Goal: Transaction & Acquisition: Purchase product/service

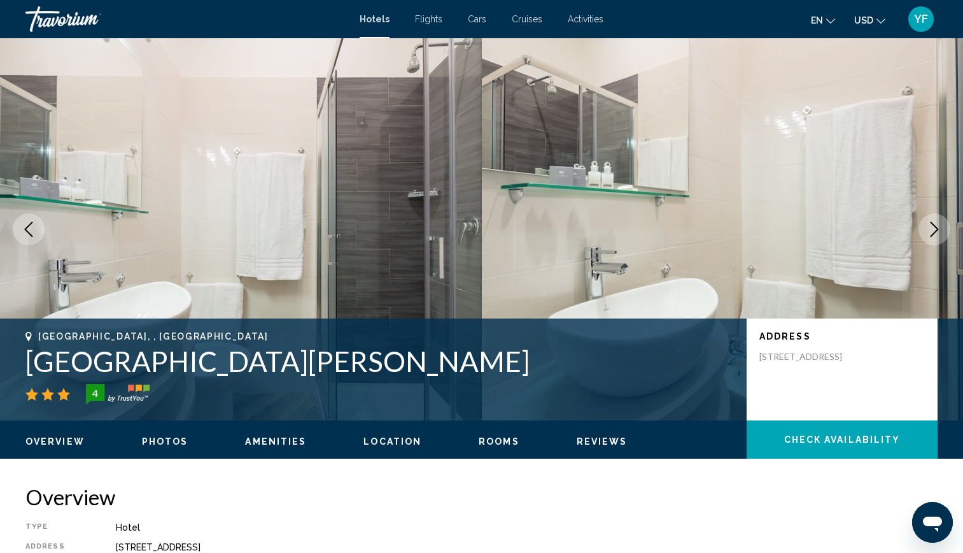
click at [905, 4] on mat-toolbar "Hotels Flights Cars Cruises Activities Hotels Flights Cars Cruises Activities e…" at bounding box center [481, 19] width 963 height 38
click at [917, 18] on span "YF" at bounding box center [921, 19] width 14 height 13
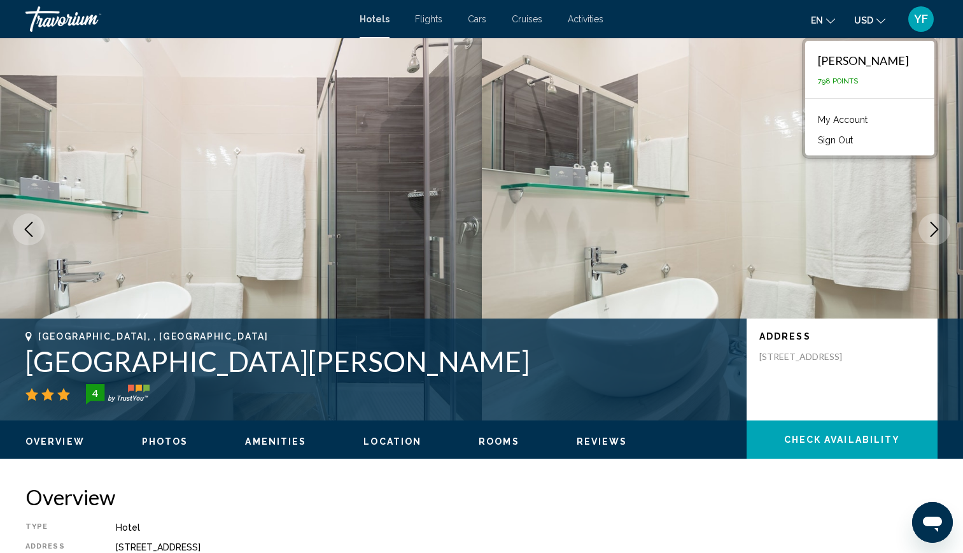
click at [860, 145] on button "Sign Out" at bounding box center [836, 140] width 48 height 17
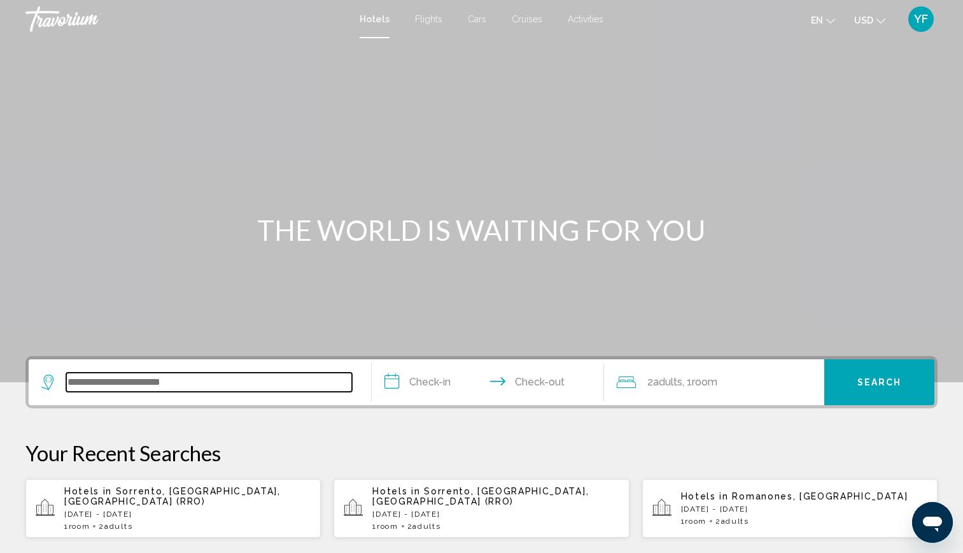
click at [210, 390] on input "Search widget" at bounding box center [209, 381] width 286 height 19
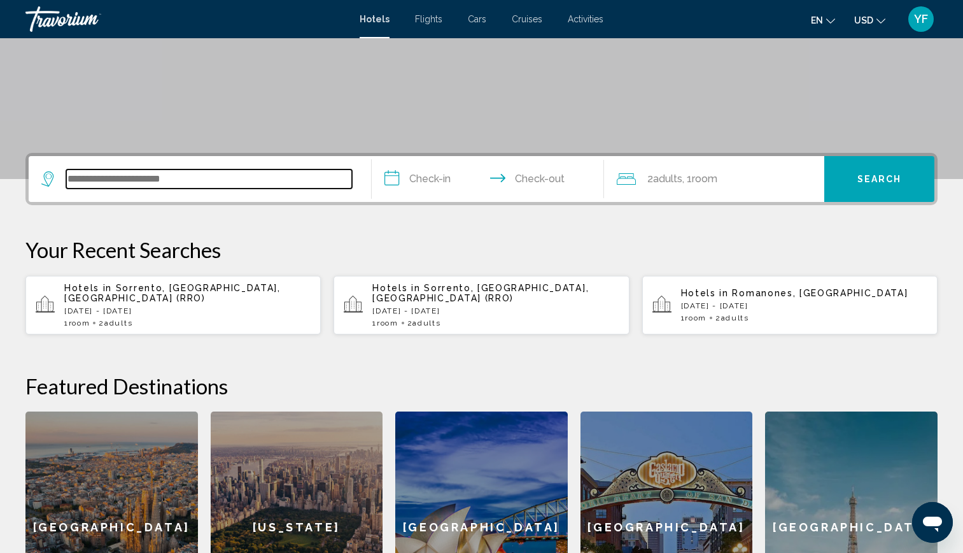
scroll to position [315, 0]
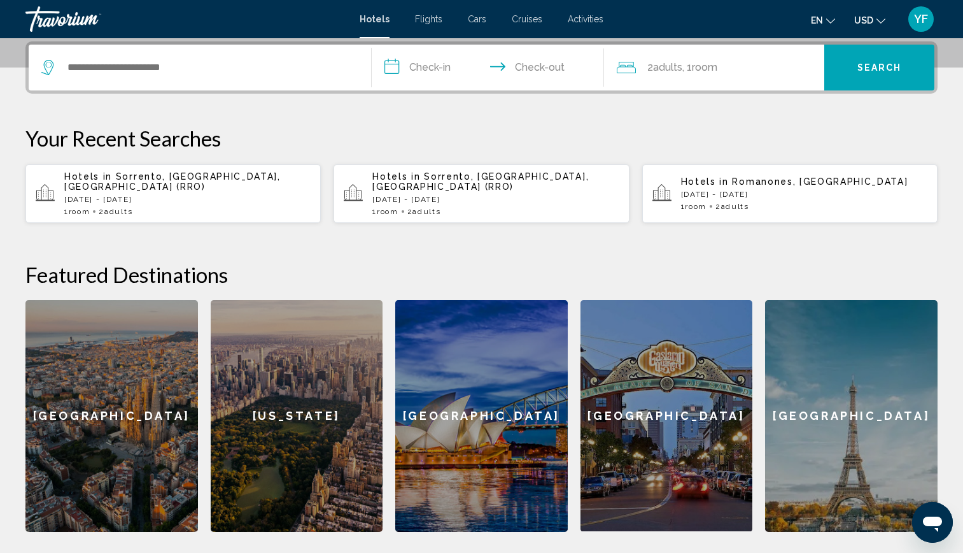
click at [199, 195] on p "[DATE] - [DATE]" at bounding box center [187, 199] width 246 height 9
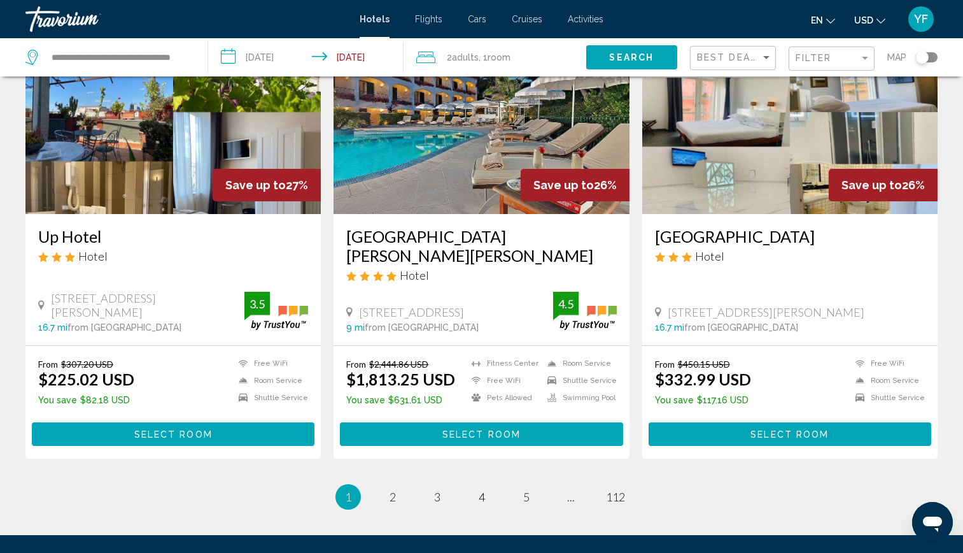
scroll to position [1497, 0]
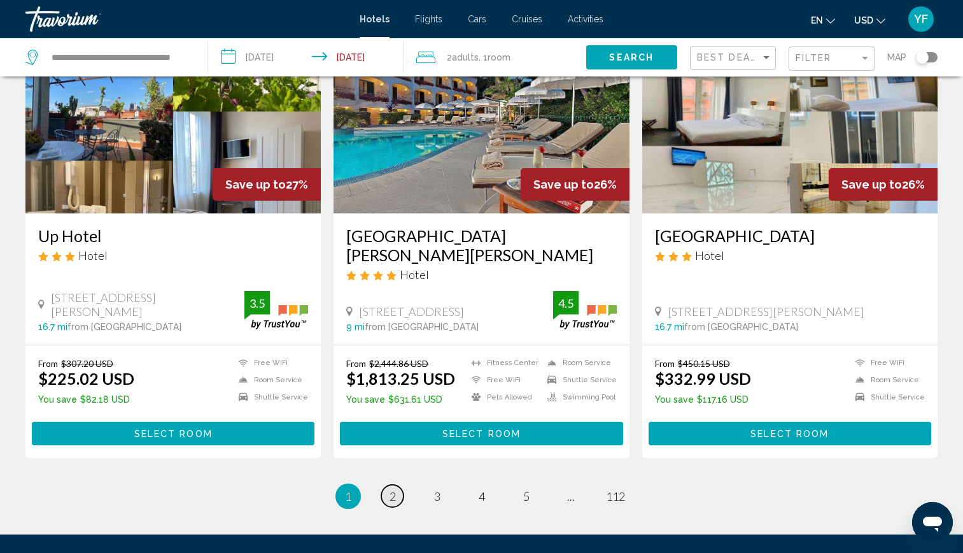
click at [395, 489] on span "2" at bounding box center [393, 496] width 6 height 14
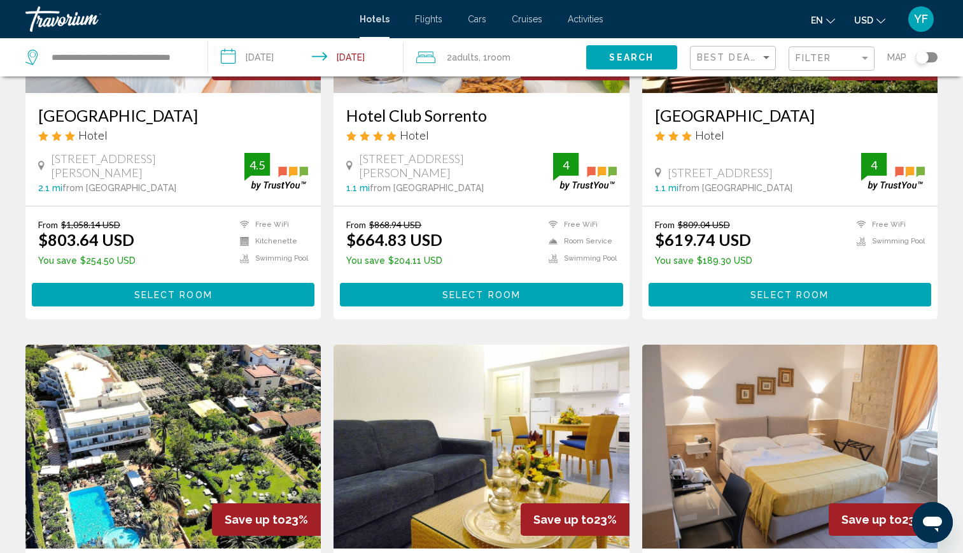
scroll to position [232, 0]
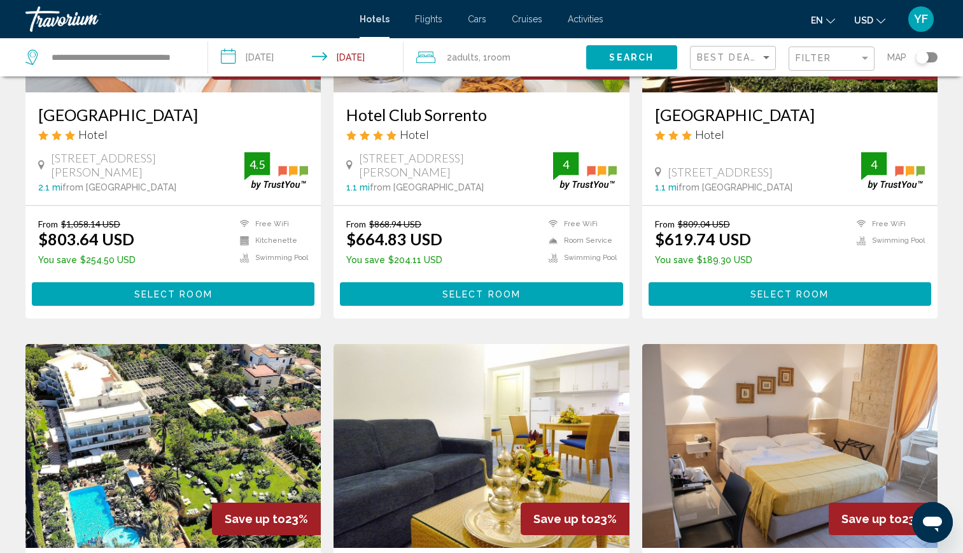
click at [369, 60] on input "**********" at bounding box center [308, 59] width 201 height 42
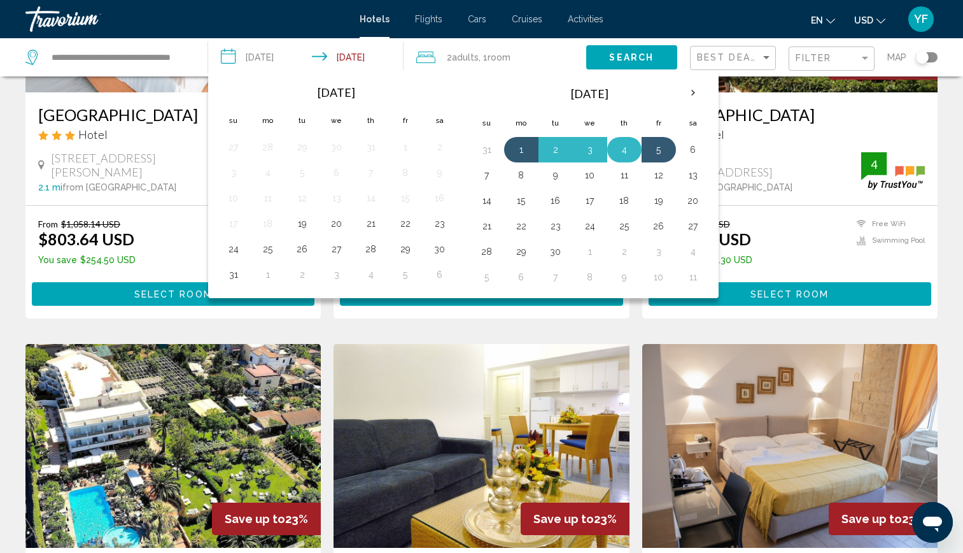
click at [626, 150] on button "4" at bounding box center [624, 150] width 20 height 18
click at [521, 148] on button "1" at bounding box center [521, 150] width 20 height 18
type input "**********"
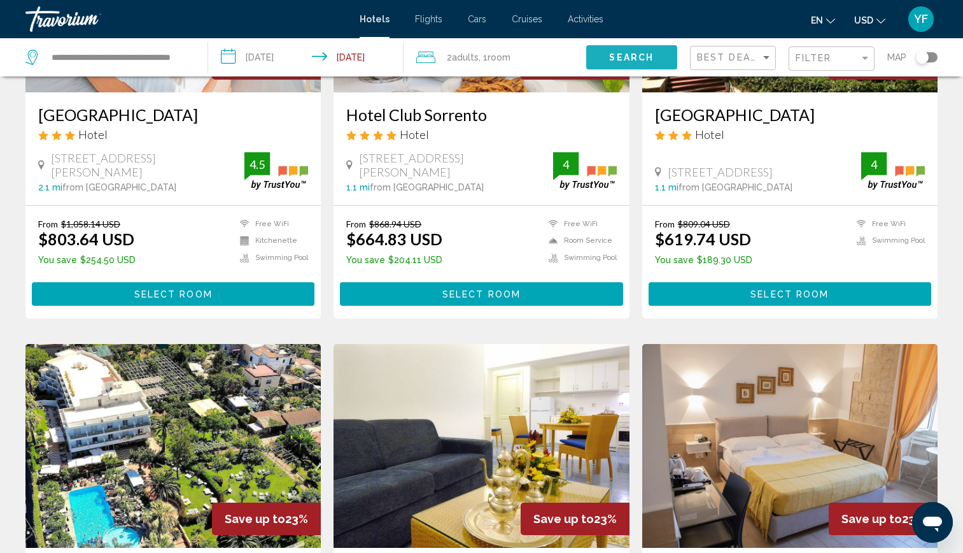
click at [628, 53] on span "Search" at bounding box center [631, 58] width 45 height 10
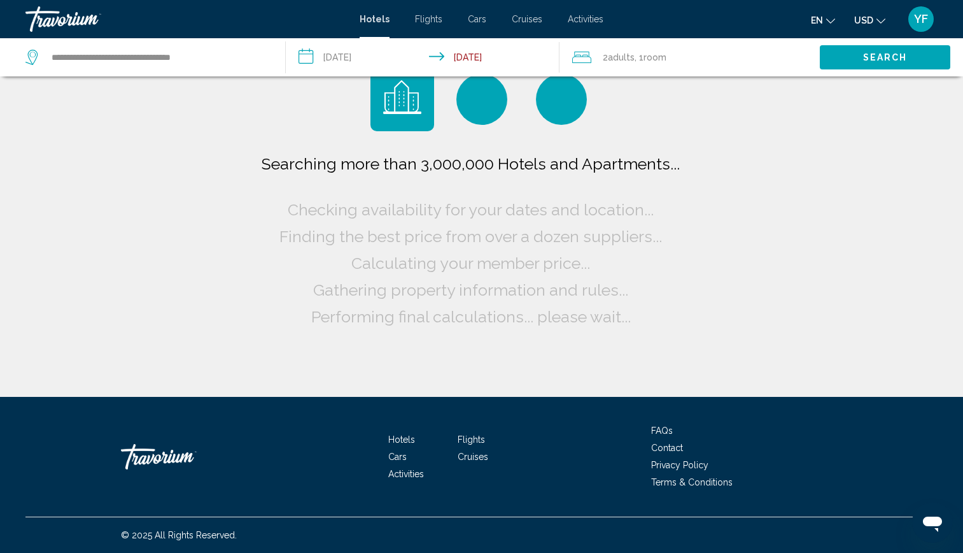
scroll to position [0, 0]
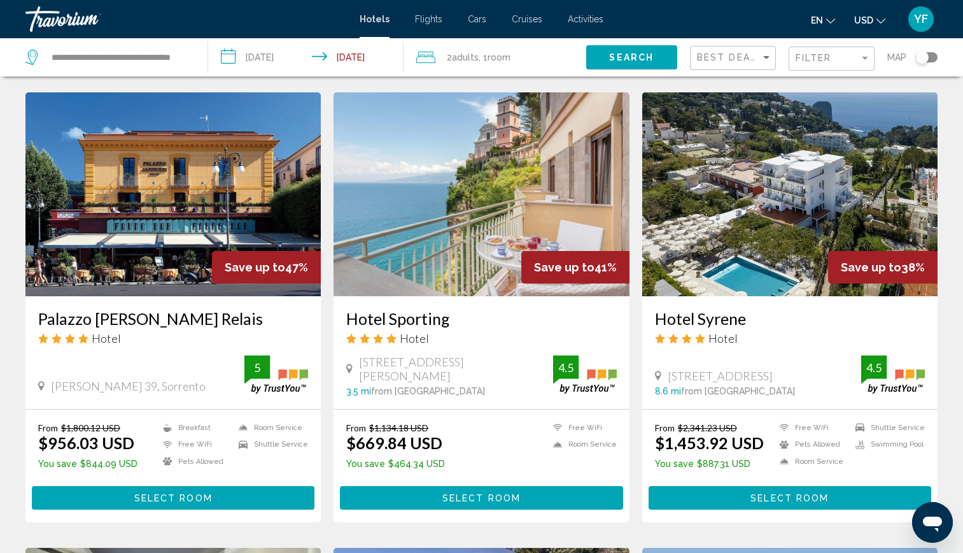
scroll to position [522, 0]
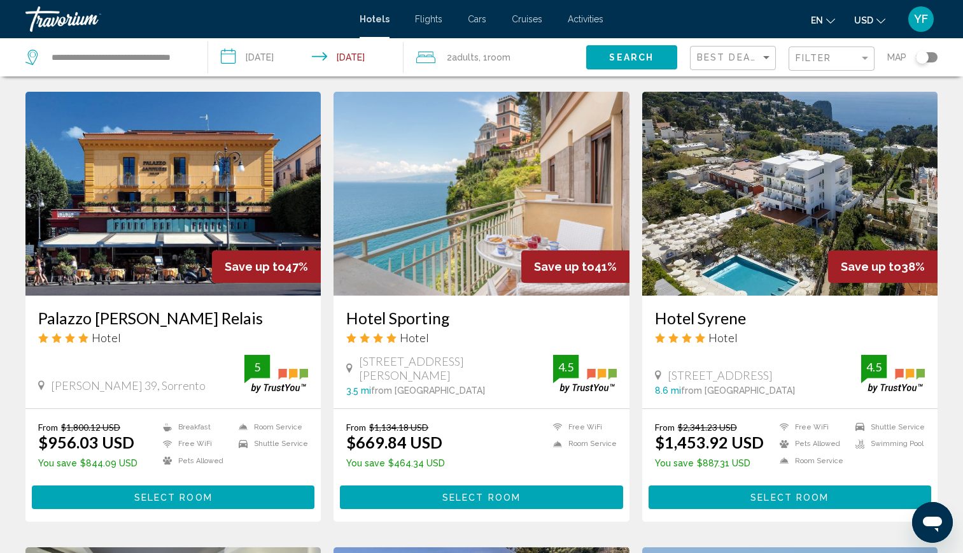
click at [487, 185] on img "Main content" at bounding box center [481, 194] width 295 height 204
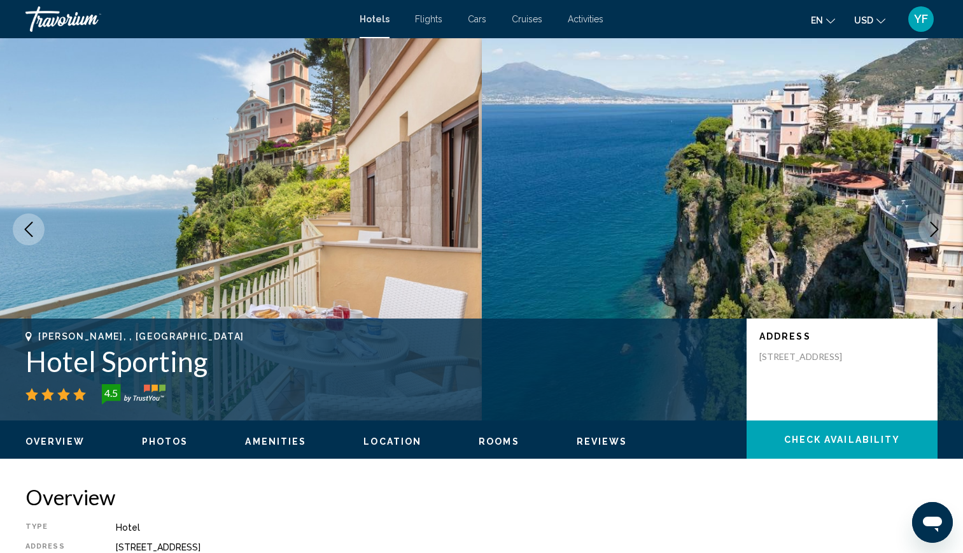
click at [932, 227] on icon "Next image" at bounding box center [934, 229] width 15 height 15
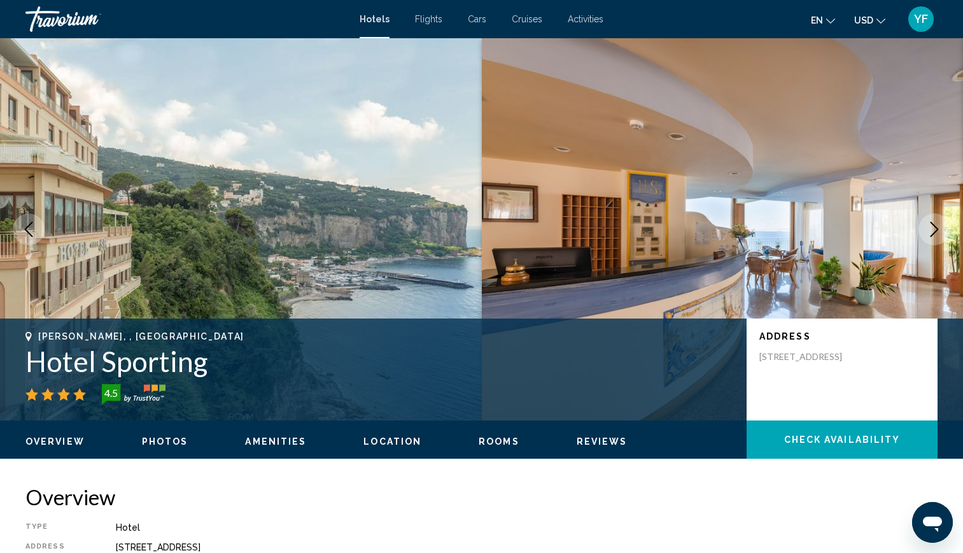
click at [932, 227] on icon "Next image" at bounding box center [934, 229] width 15 height 15
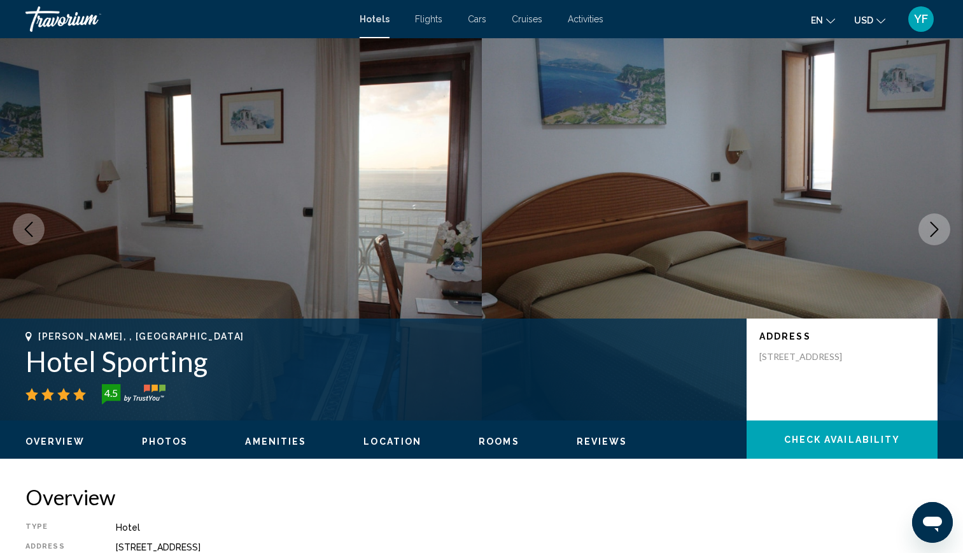
click at [932, 227] on icon "Next image" at bounding box center [934, 229] width 15 height 15
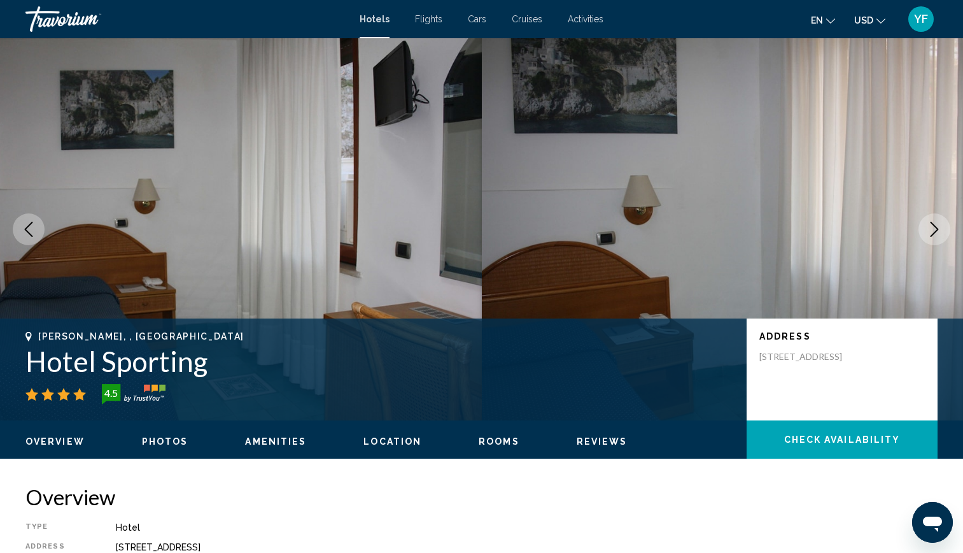
click at [932, 227] on icon "Next image" at bounding box center [934, 229] width 15 height 15
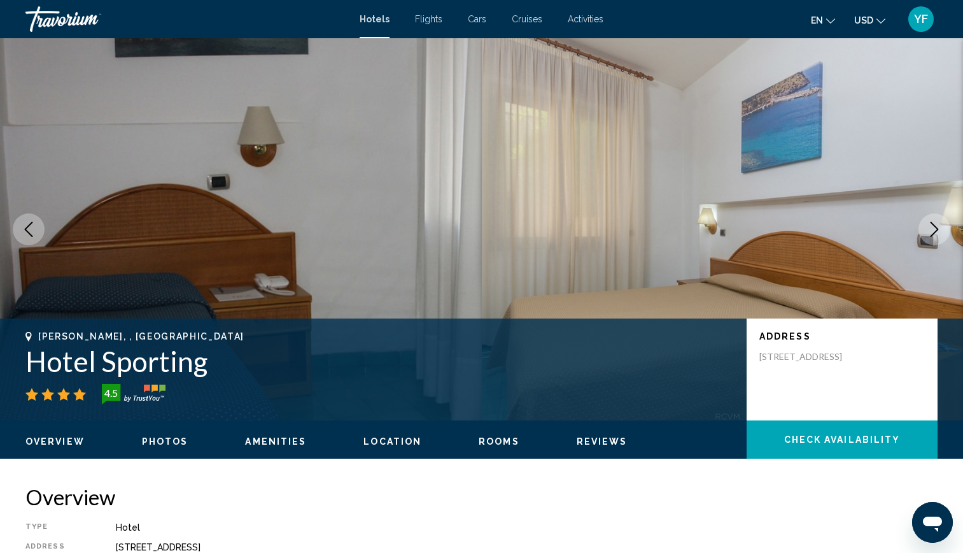
click at [932, 227] on icon "Next image" at bounding box center [934, 229] width 15 height 15
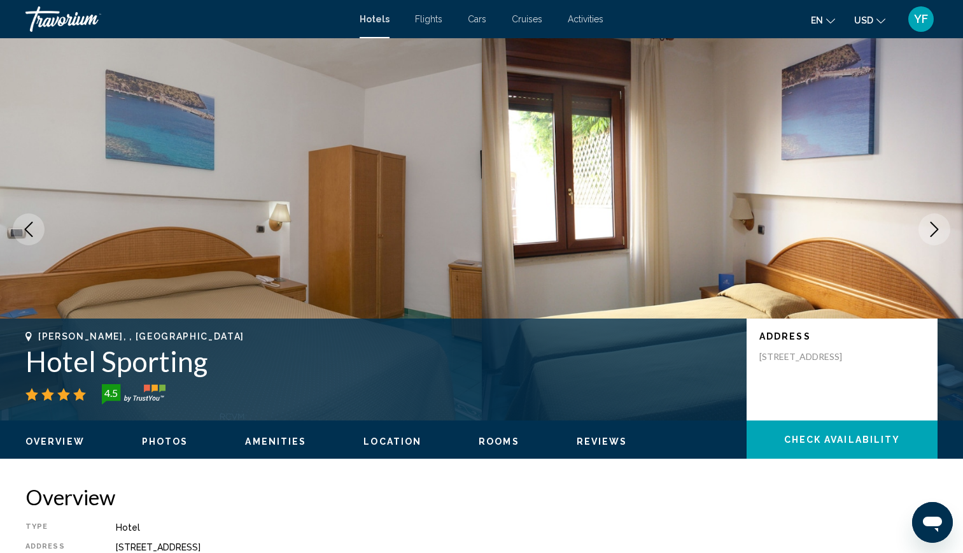
click at [932, 227] on icon "Next image" at bounding box center [934, 229] width 15 height 15
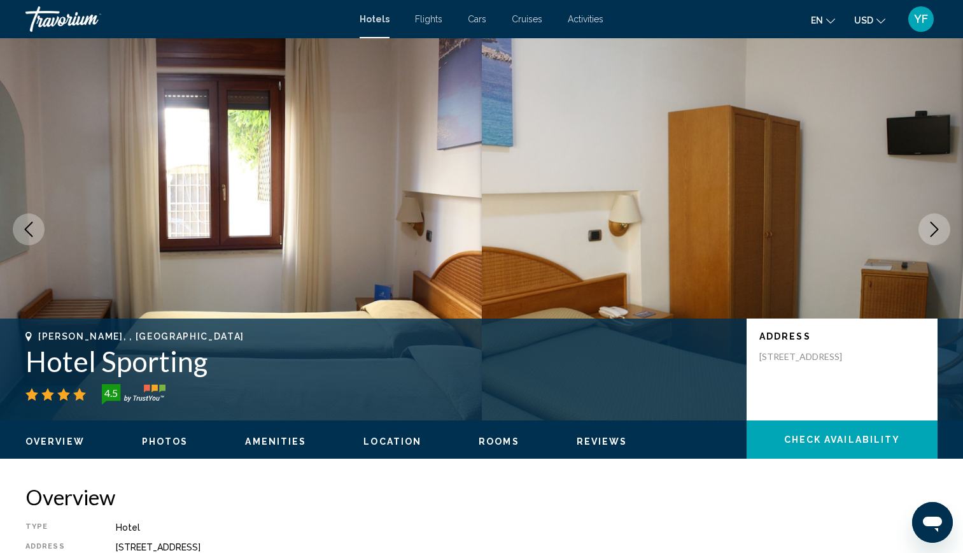
click at [932, 227] on icon "Next image" at bounding box center [934, 229] width 15 height 15
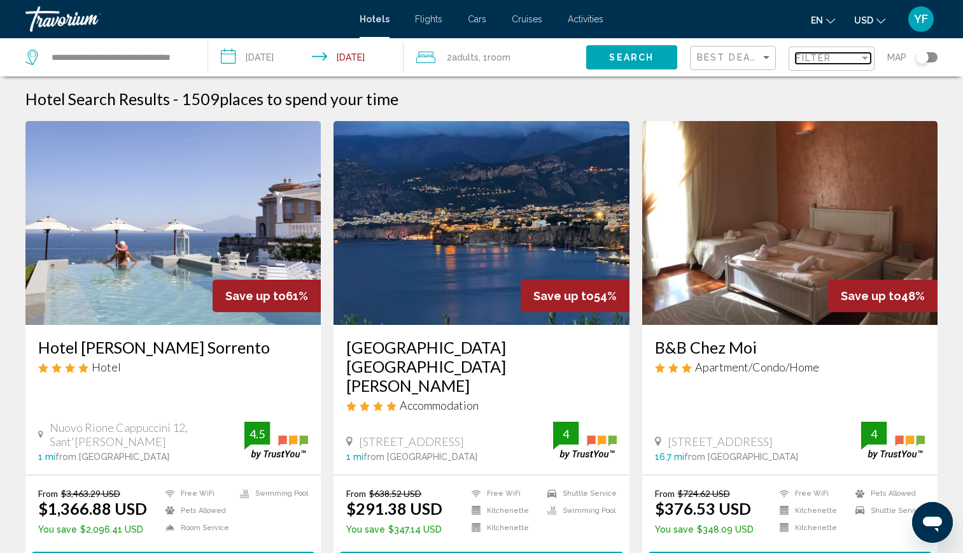
click at [821, 62] on span "Filter" at bounding box center [814, 58] width 36 height 10
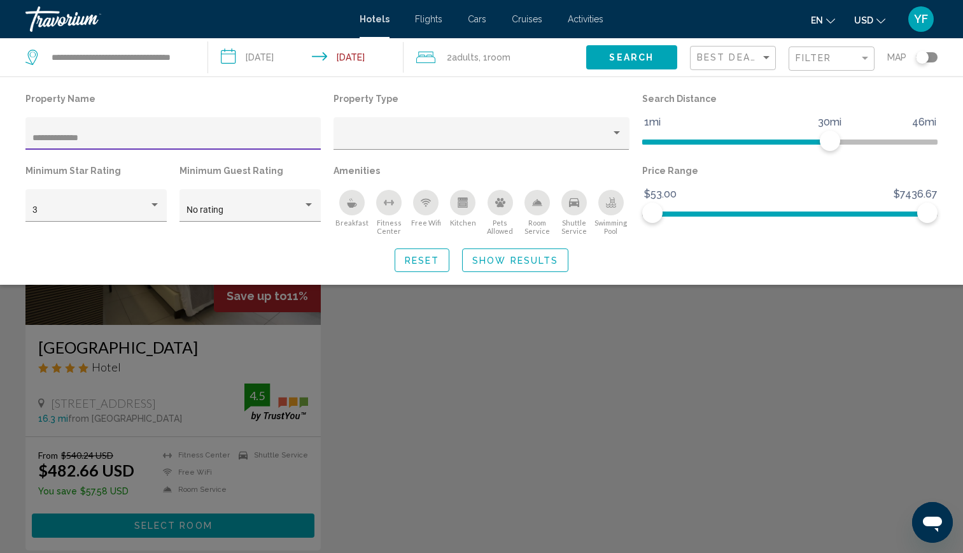
type input "**********"
click at [192, 329] on div "Search widget" at bounding box center [481, 372] width 963 height 362
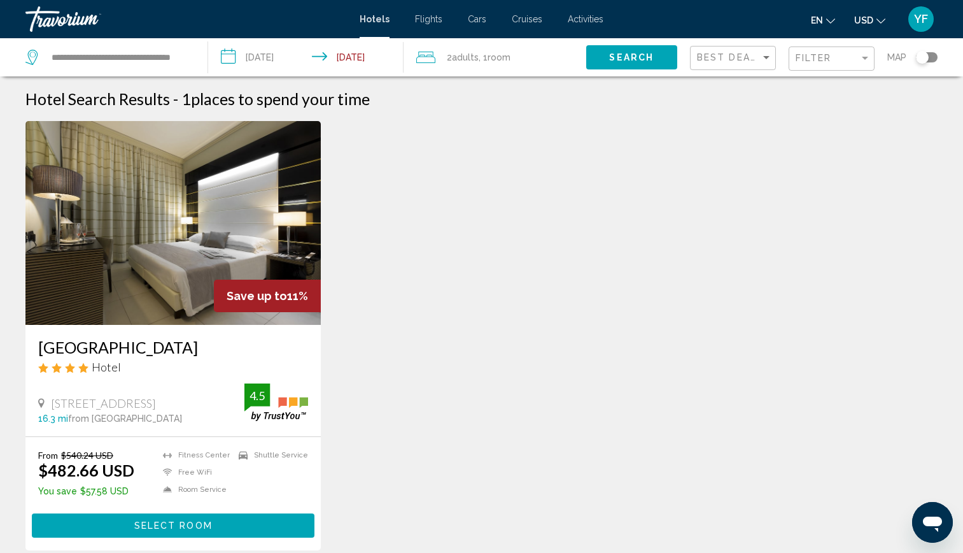
click at [176, 249] on img "Main content" at bounding box center [172, 223] width 295 height 204
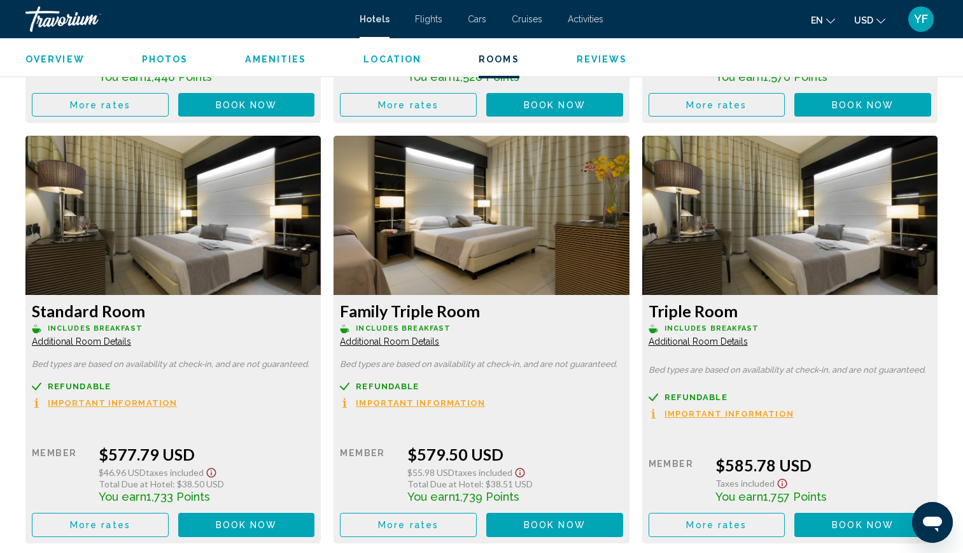
scroll to position [2048, 0]
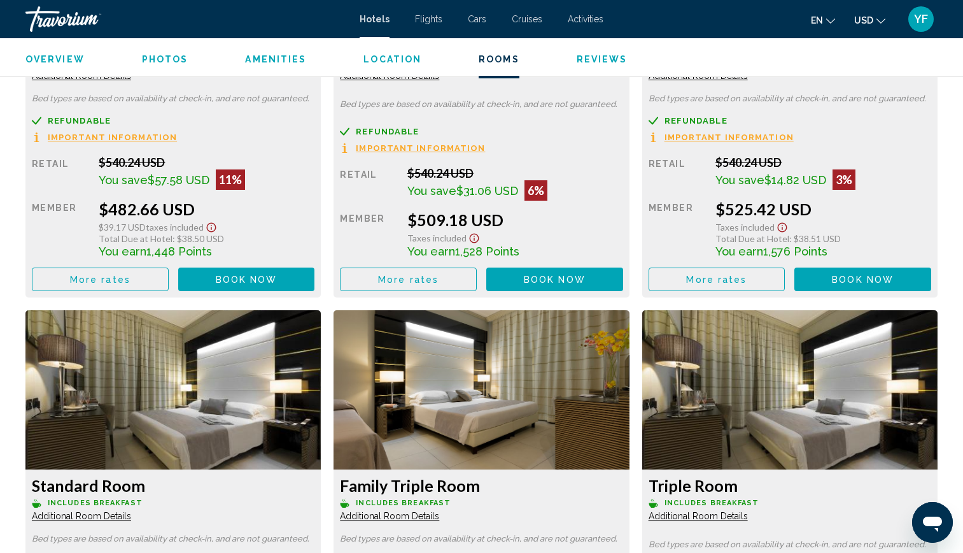
click at [128, 180] on span "You save" at bounding box center [123, 179] width 49 height 13
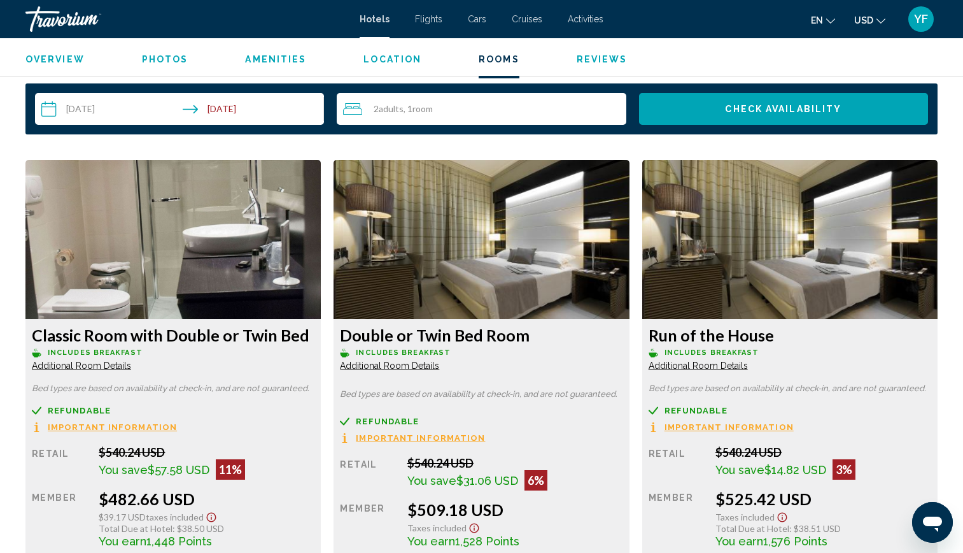
scroll to position [1583, 0]
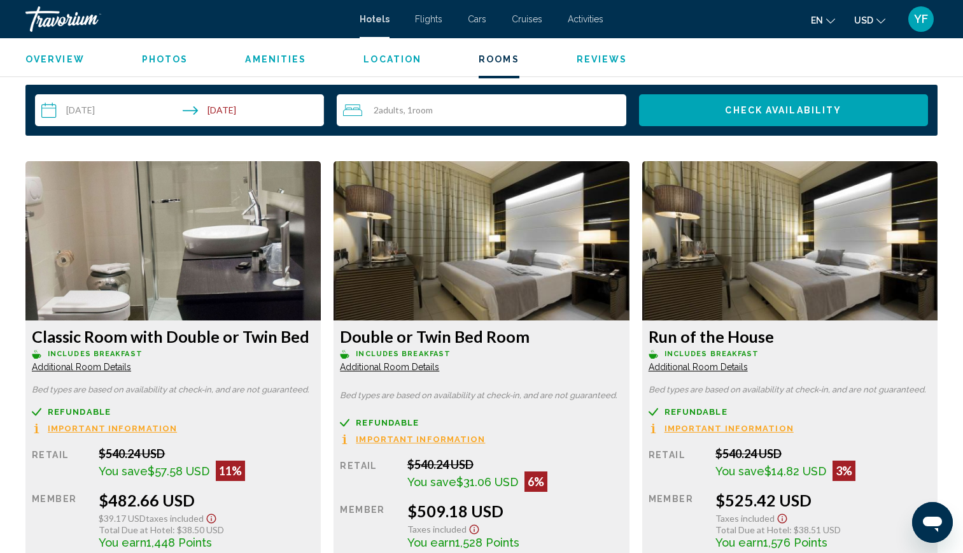
click at [82, 367] on span "Additional Room Details" at bounding box center [81, 367] width 99 height 10
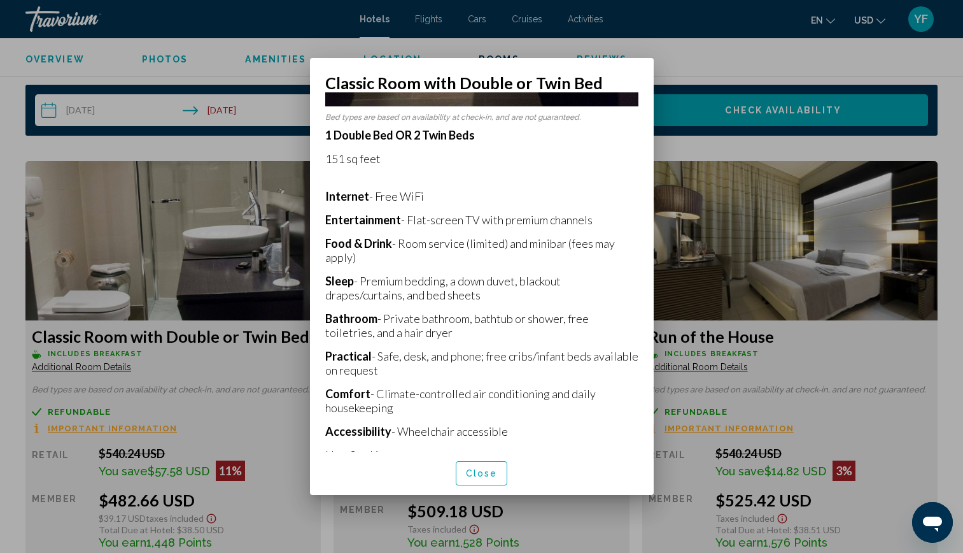
scroll to position [468, 0]
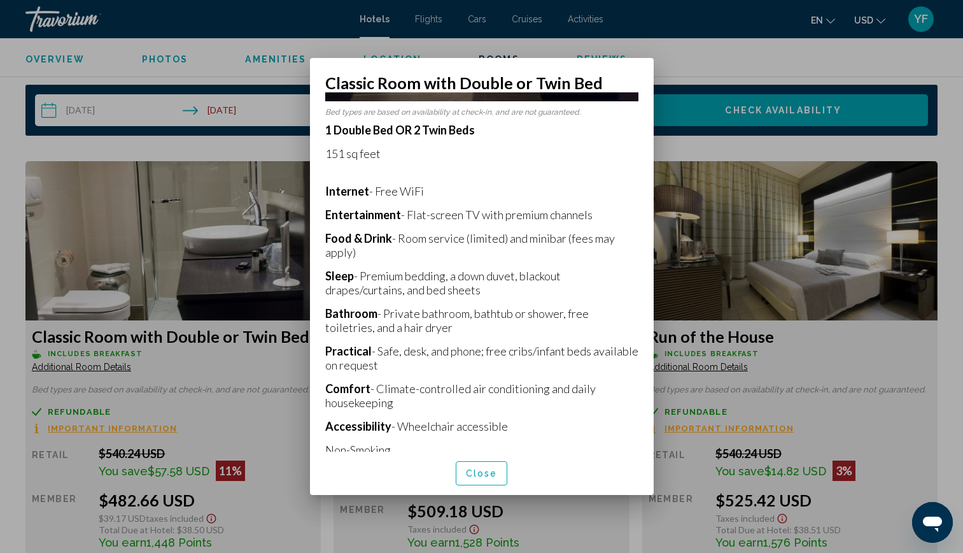
click at [492, 471] on span "Close" at bounding box center [482, 474] width 32 height 10
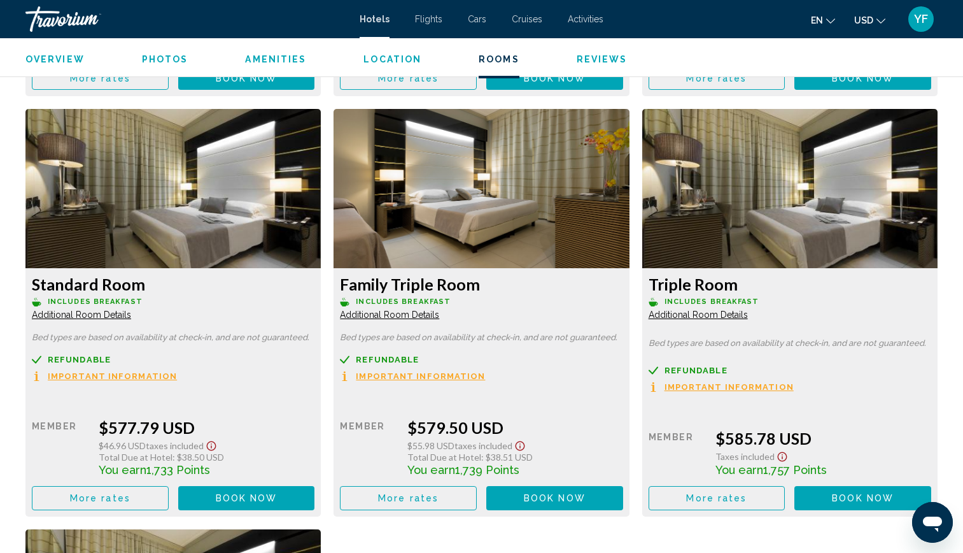
scroll to position [2076, 0]
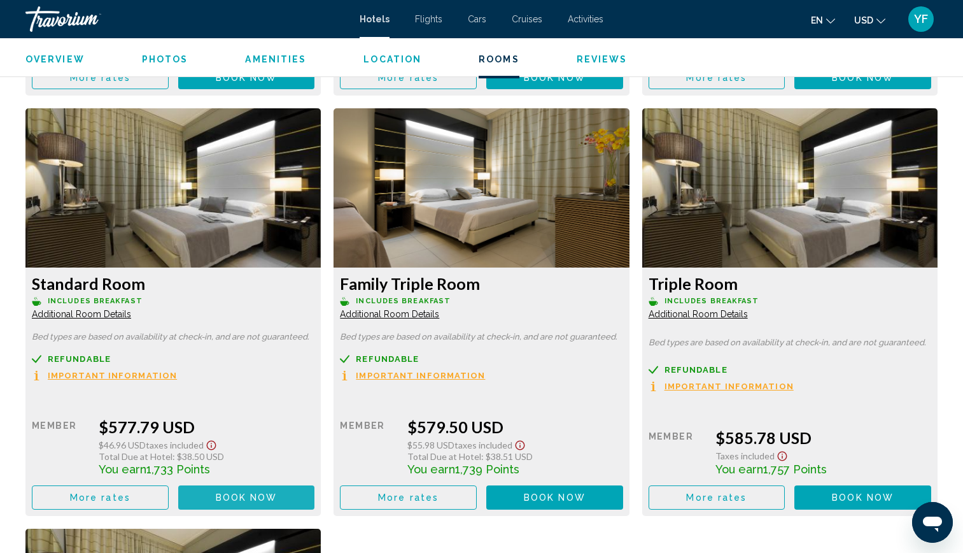
click at [264, 500] on span "Book now" at bounding box center [247, 498] width 62 height 10
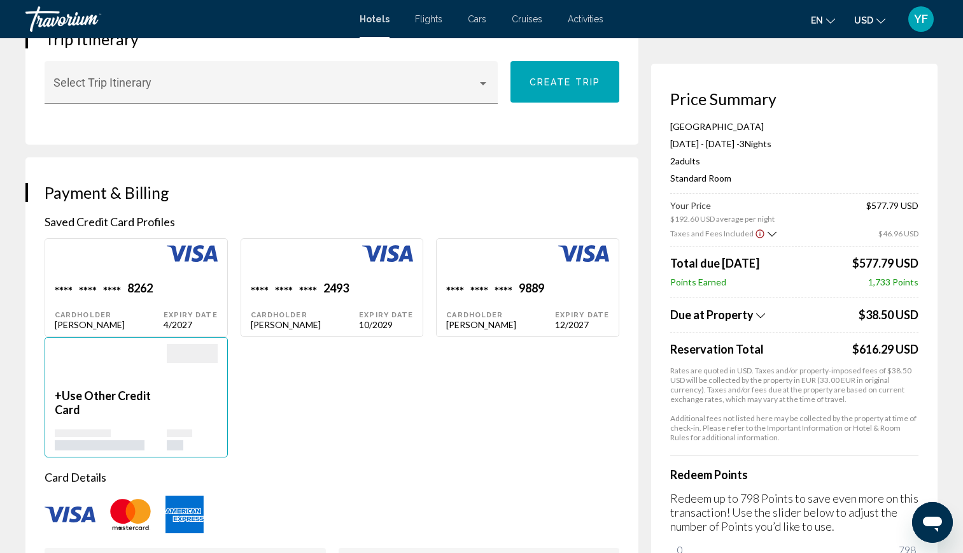
scroll to position [816, 0]
click at [881, 162] on div "2 Adult Adults , 0 Child Children ( ages )" at bounding box center [794, 160] width 248 height 11
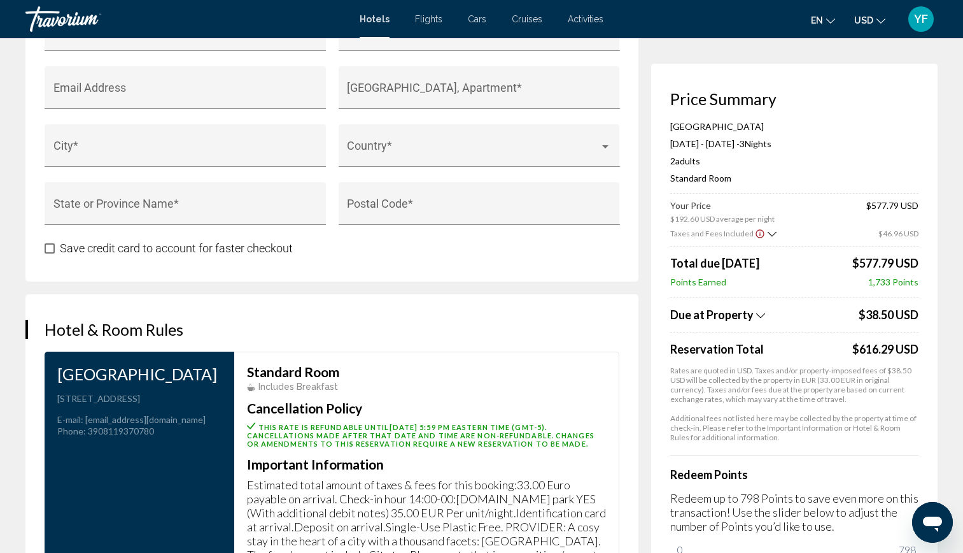
scroll to position [1494, 0]
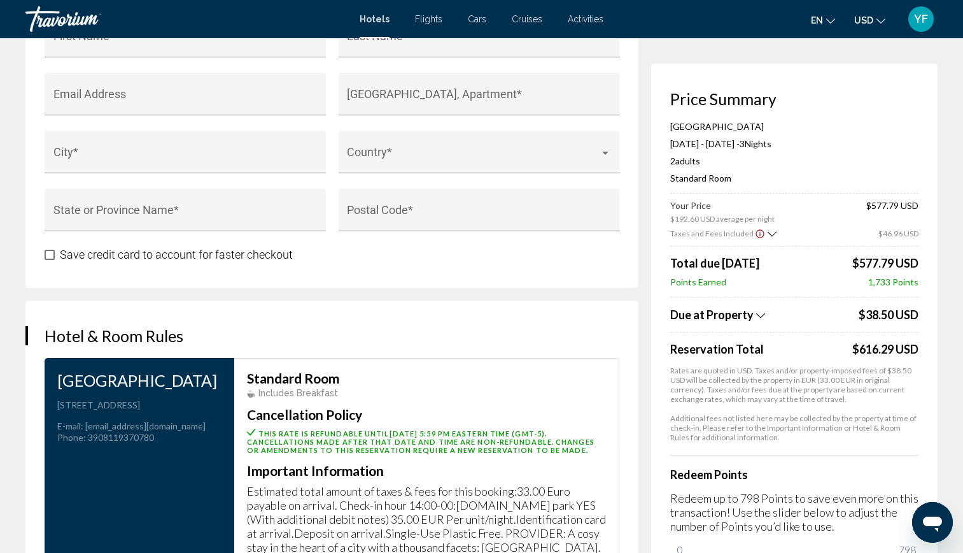
click at [742, 81] on div "Price Summary Palazzo Salgar Sep 1, 2025 - Sep 4, 2025 - 3 Night Nights 2 Adult…" at bounding box center [794, 333] width 287 height 539
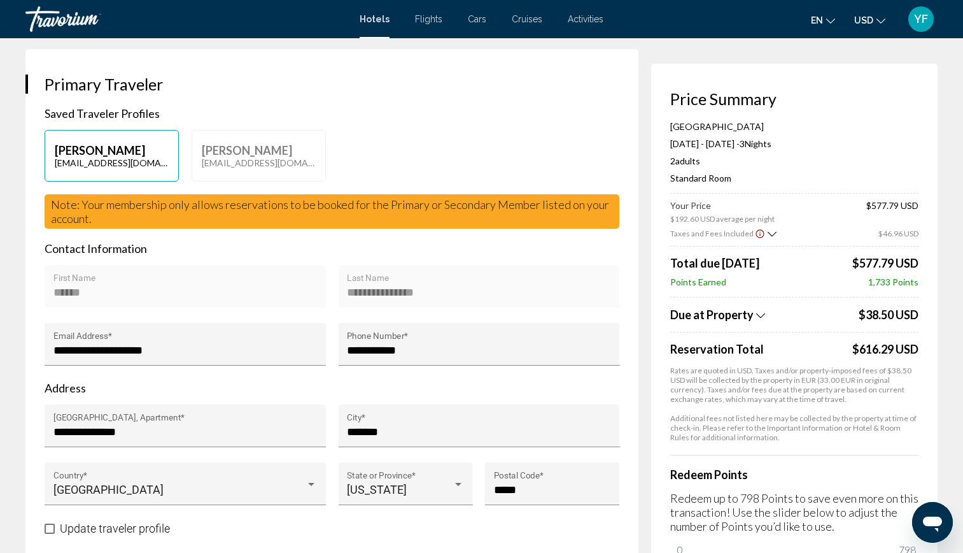
scroll to position [245, 0]
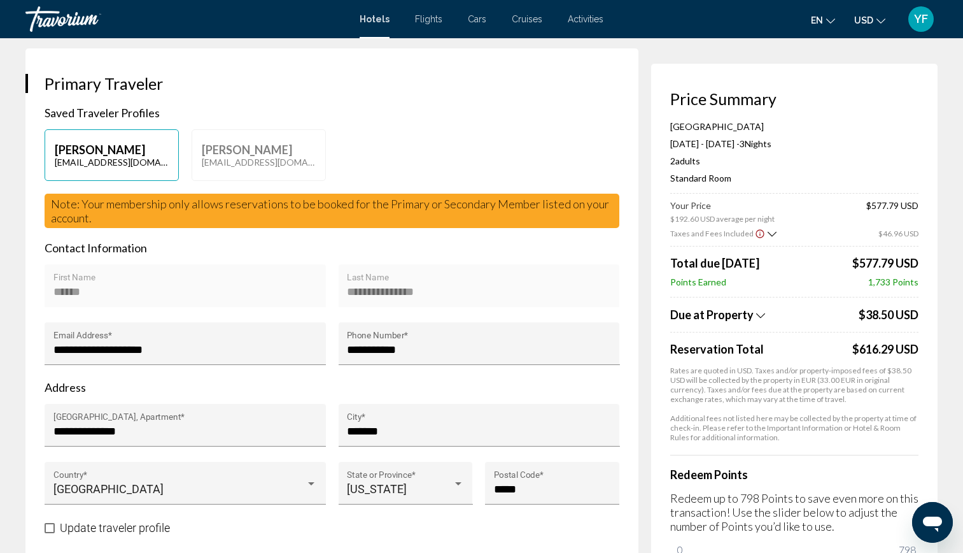
drag, startPoint x: 793, startPoint y: 472, endPoint x: 794, endPoint y: 452, distance: 19.7
click at [794, 452] on div "Palazzo Salgar Sep 1, 2025 - Sep 4, 2025 - 3 Night Nights 2 Adult Adults , 0 Ch…" at bounding box center [794, 349] width 248 height 456
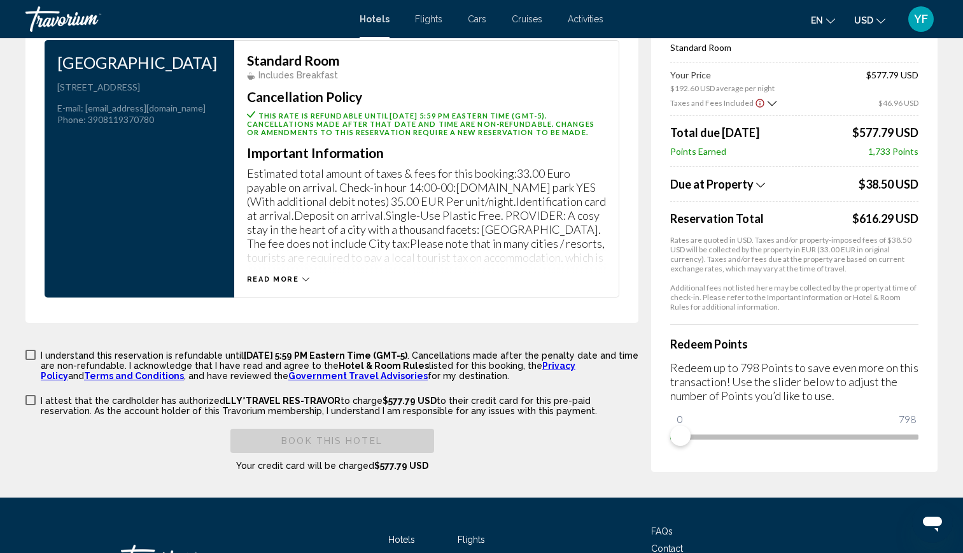
scroll to position [1807, 0]
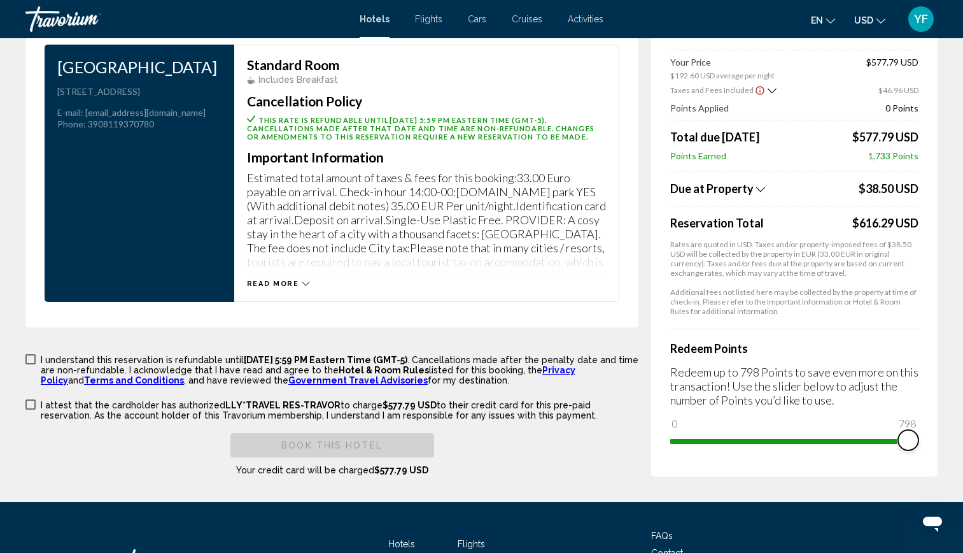
drag, startPoint x: 681, startPoint y: 453, endPoint x: 949, endPoint y: 452, distance: 267.4
click at [28, 420] on label "I attest that the cardholder has authorized LLY*TRAVEL RES-TRAVOR to charge $56…" at bounding box center [331, 409] width 613 height 22
click at [31, 364] on span "Main content" at bounding box center [30, 359] width 10 height 10
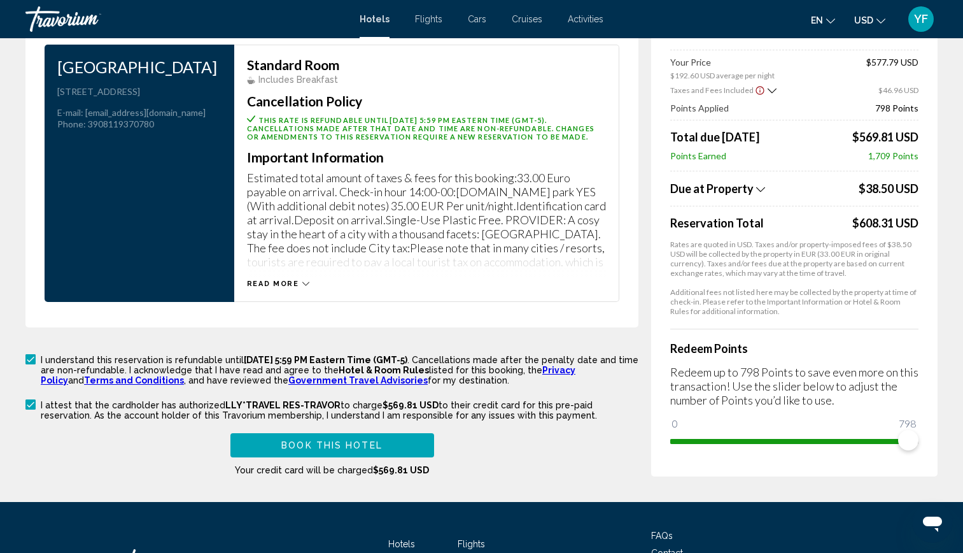
click at [305, 287] on icon "Main content" at bounding box center [305, 283] width 7 height 7
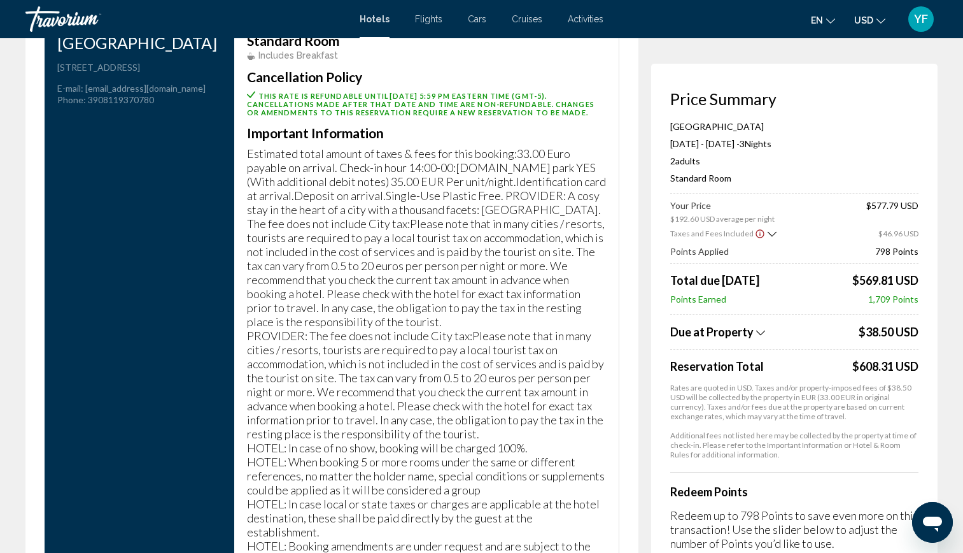
scroll to position [1832, 0]
click at [446, 232] on p "Estimated total amount of taxes & fees for this booking:33.00 Euro payable on a…" at bounding box center [426, 356] width 359 height 420
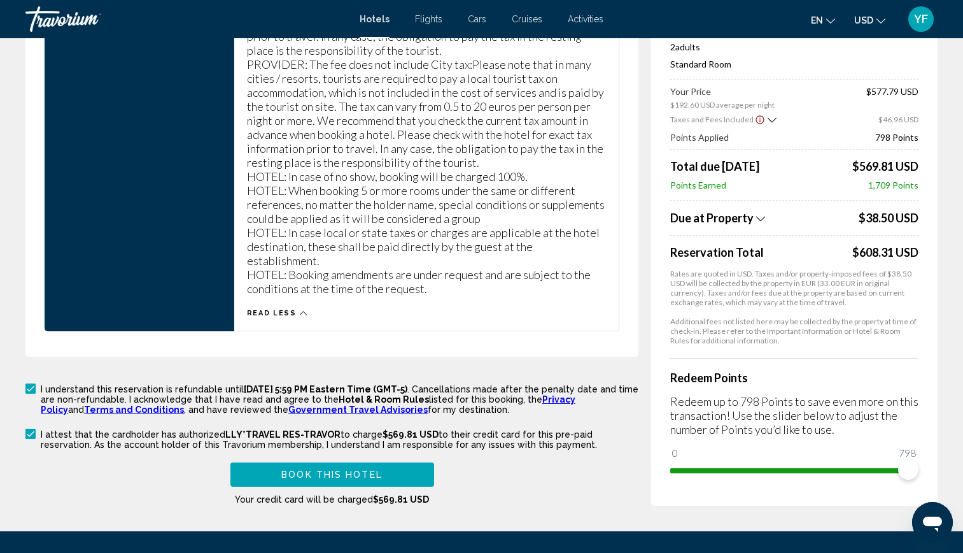
scroll to position [2103, 0]
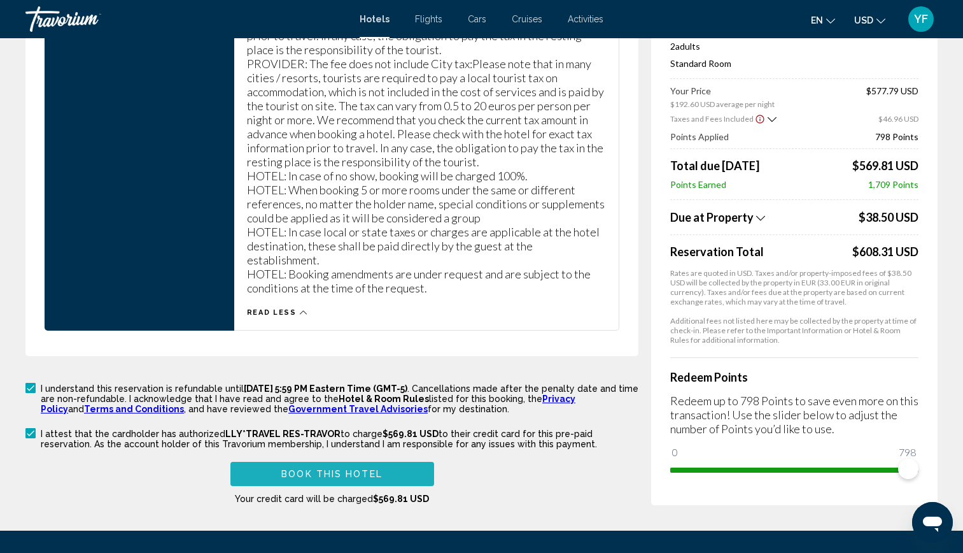
click at [323, 475] on span "Book this hotel" at bounding box center [331, 474] width 101 height 10
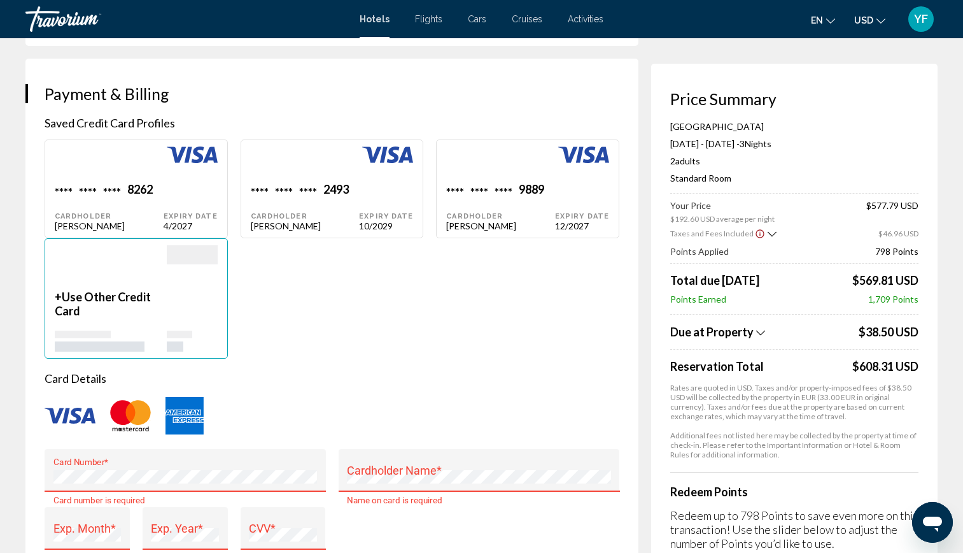
scroll to position [913, 0]
click at [164, 222] on div "**** **** **** 9889 Cardholder yis fernandez" at bounding box center [109, 207] width 109 height 49
type input "***"
type input "*********"
type input "**********"
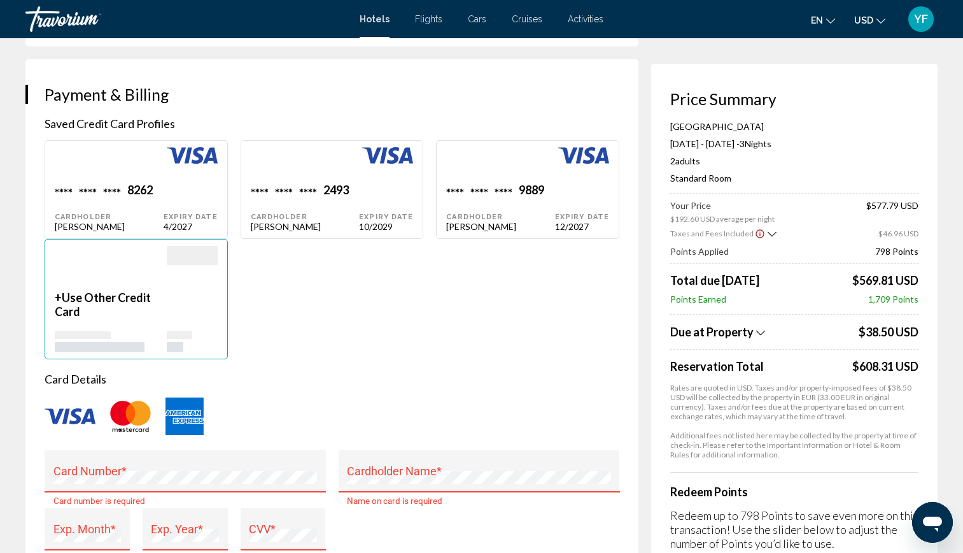
type input "**********"
type input "*******"
type input "*****"
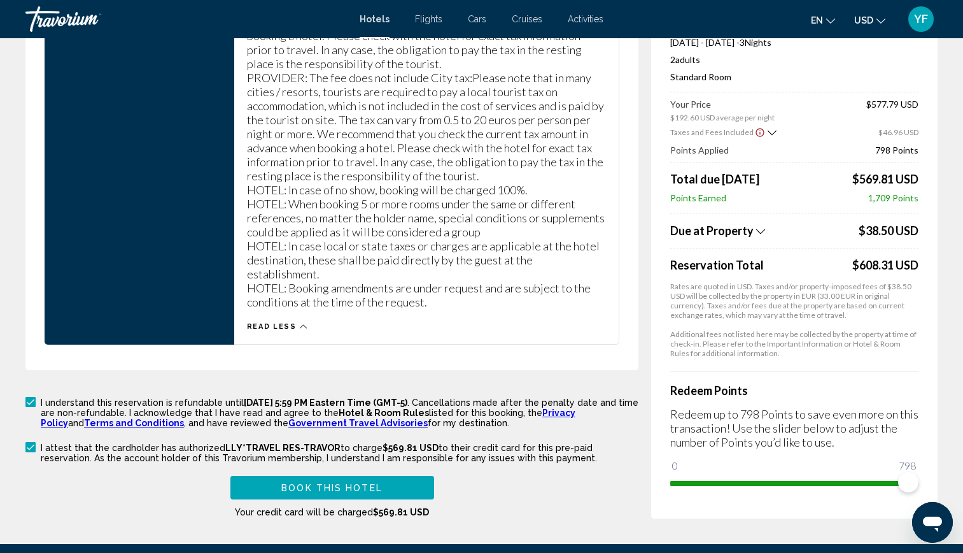
scroll to position [2074, 0]
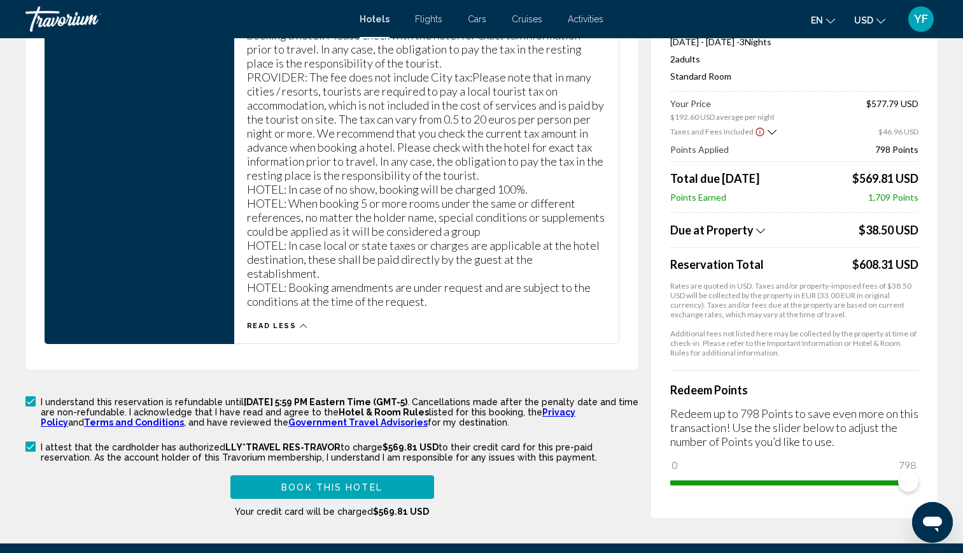
click at [323, 485] on span "Book this hotel" at bounding box center [331, 487] width 101 height 10
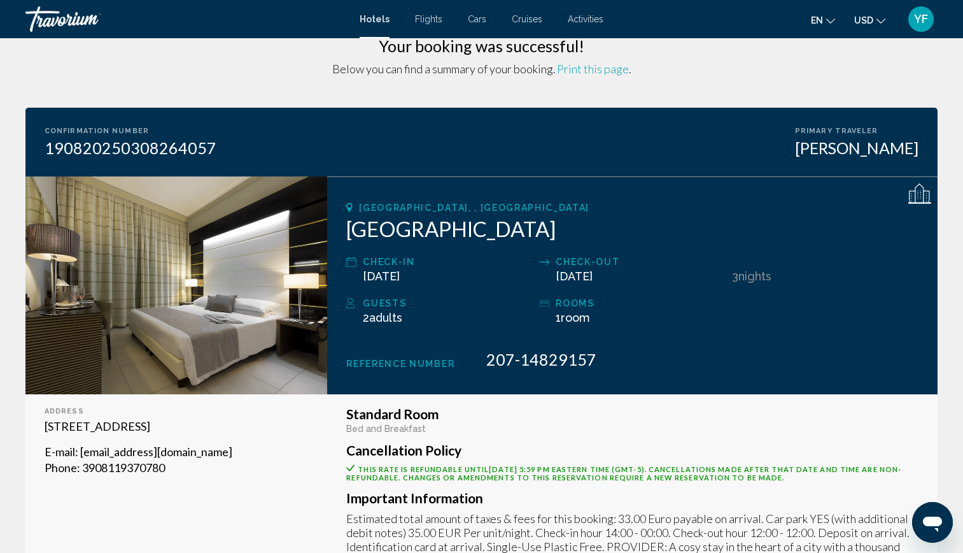
scroll to position [28, 0]
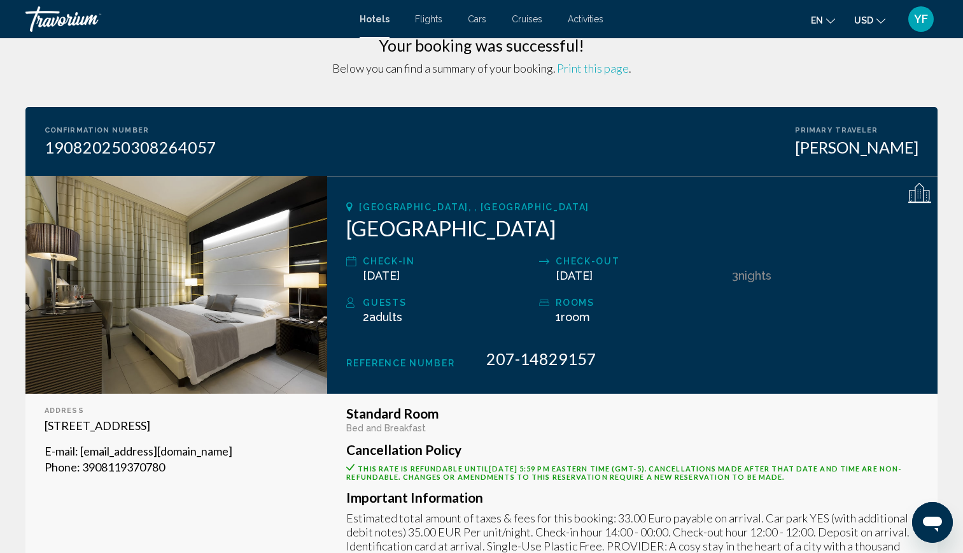
click at [604, 73] on span "Print this page" at bounding box center [593, 68] width 72 height 14
click at [76, 17] on div "Travorium" at bounding box center [88, 18] width 127 height 25
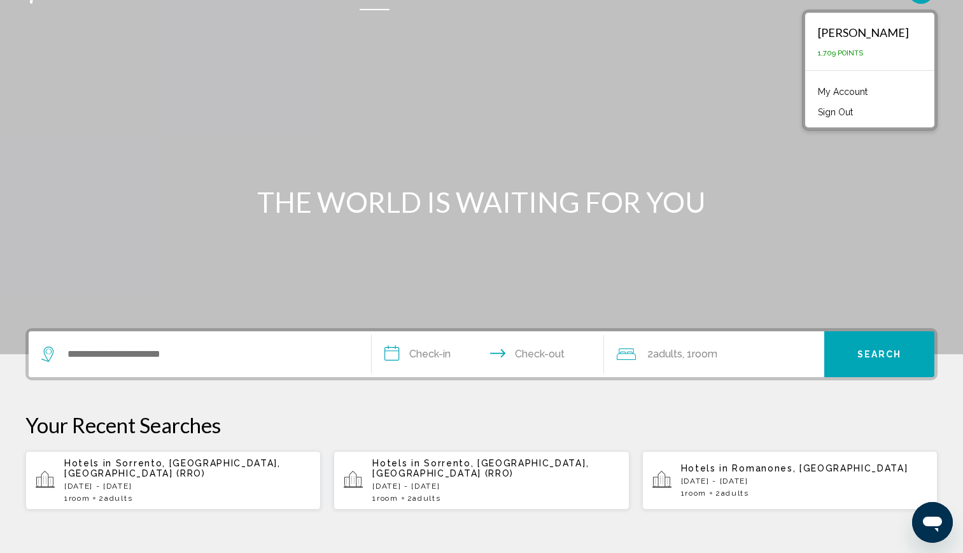
click at [812, 100] on link "My Account" at bounding box center [843, 91] width 62 height 17
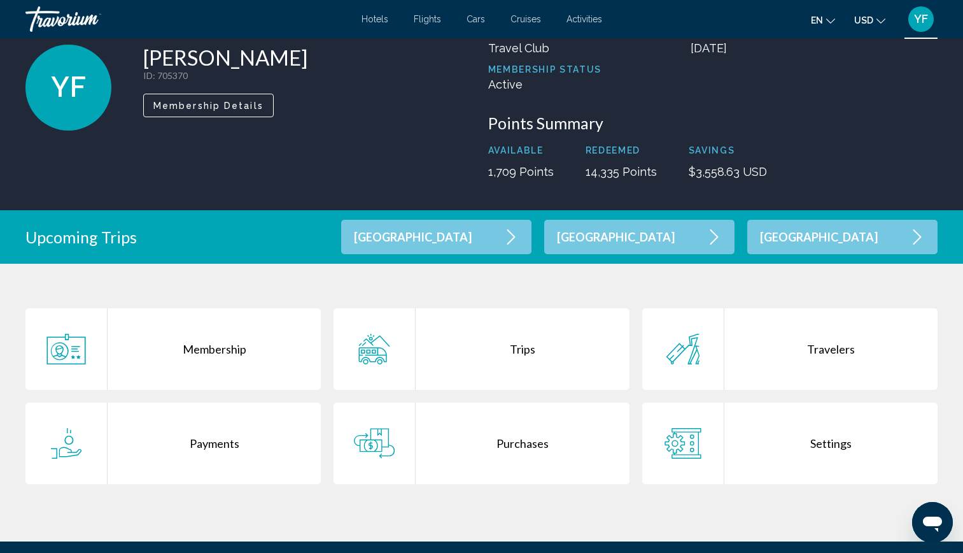
scroll to position [74, 0]
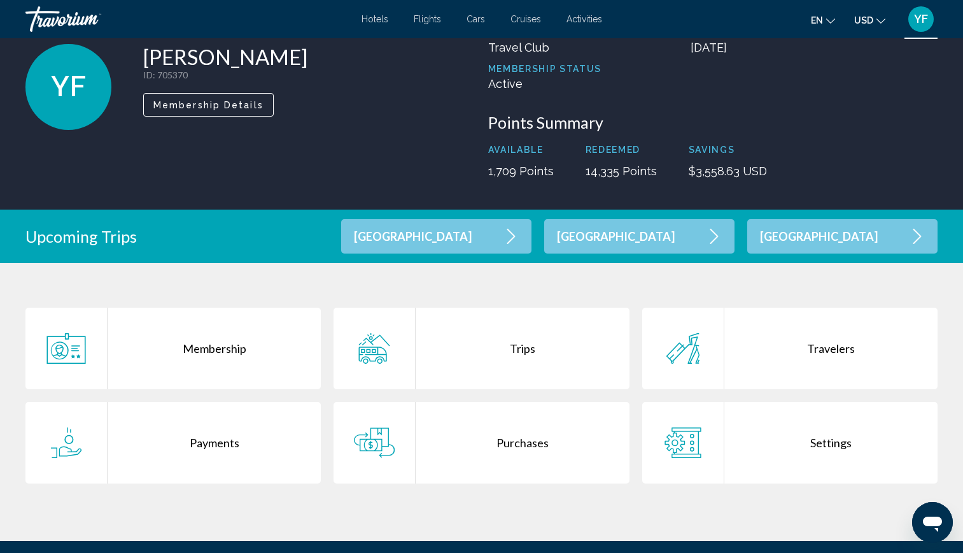
click at [520, 348] on div "Trips" at bounding box center [522, 348] width 213 height 81
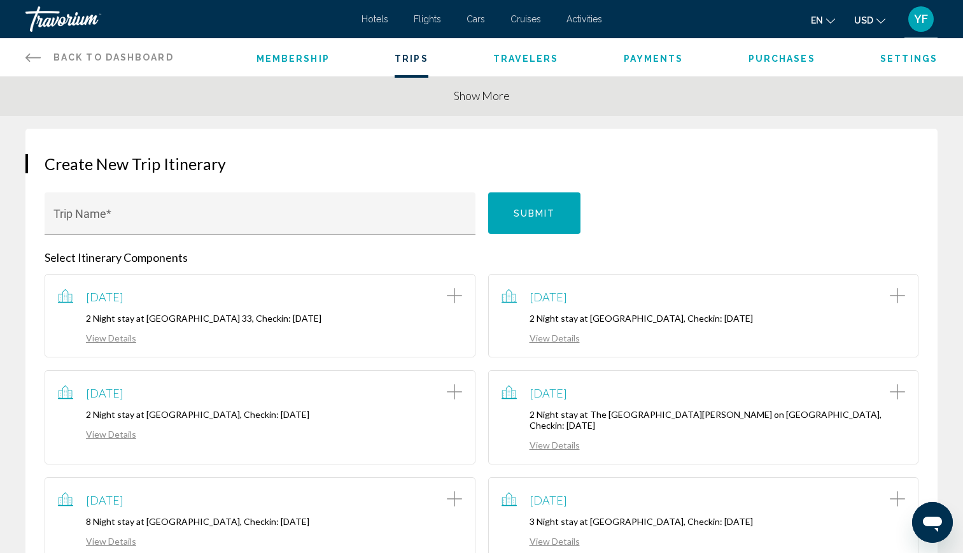
scroll to position [234, 0]
click at [119, 221] on input "Trip Name *" at bounding box center [260, 220] width 414 height 13
type input "******"
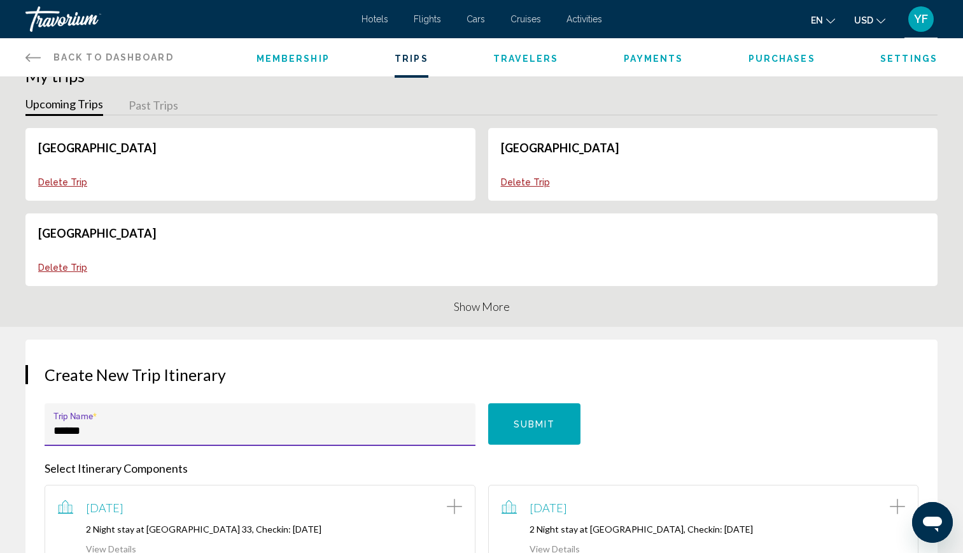
scroll to position [0, 0]
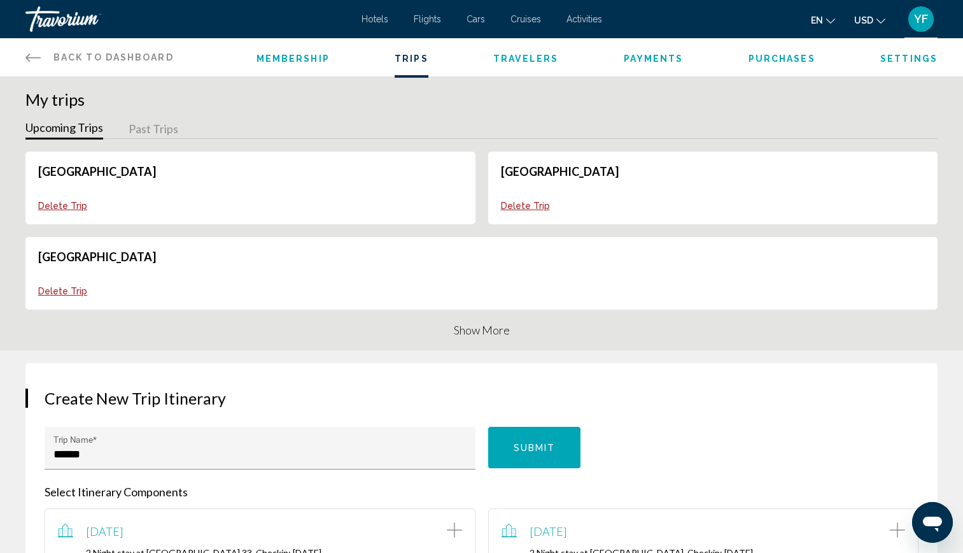
click at [311, 64] on li "Membership" at bounding box center [293, 57] width 73 height 14
click at [299, 55] on span "Membership" at bounding box center [293, 58] width 73 height 10
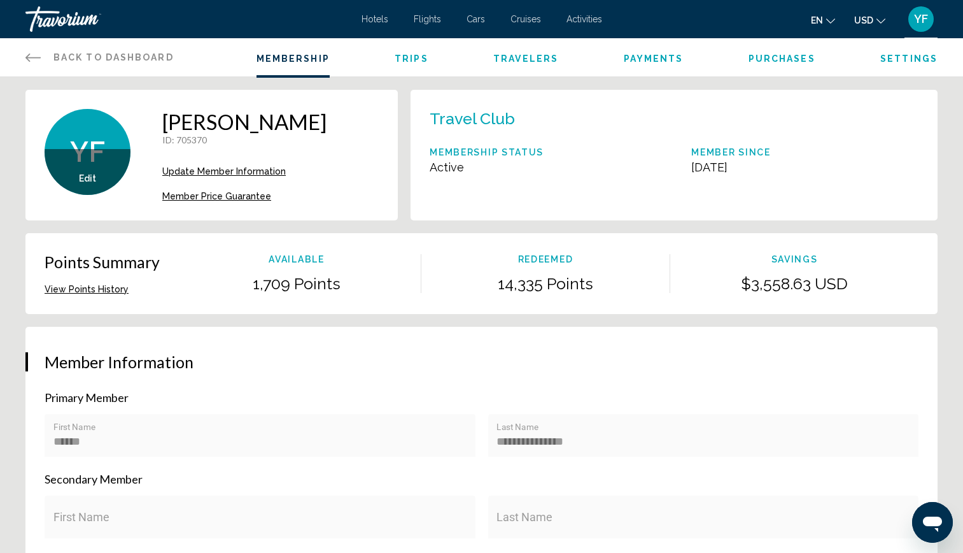
click at [411, 60] on span "Trips" at bounding box center [412, 58] width 34 height 10
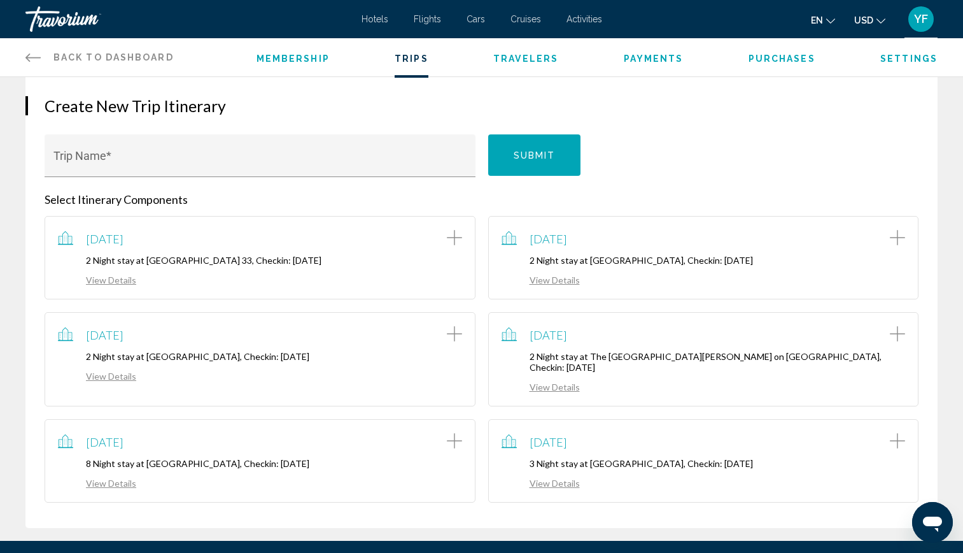
scroll to position [290, 0]
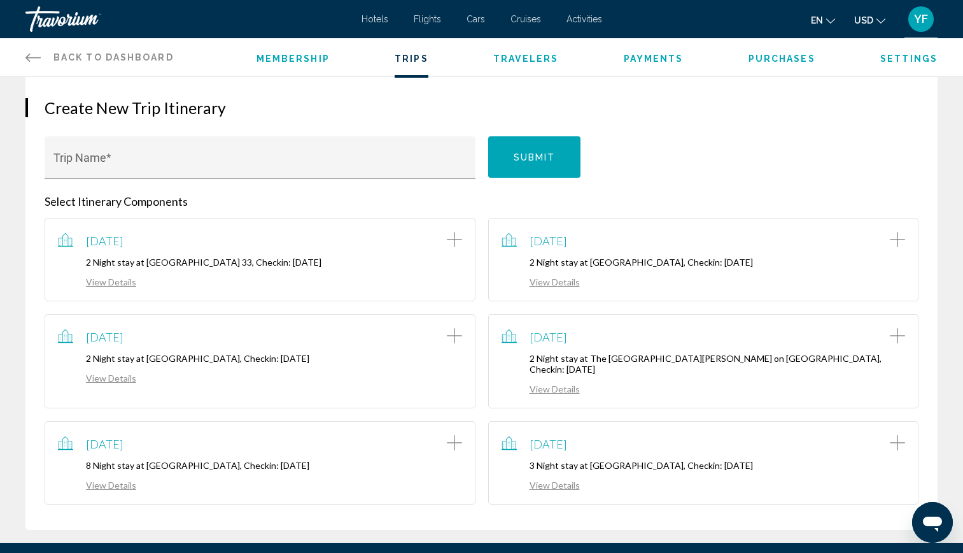
click at [757, 60] on span "Purchases" at bounding box center [782, 58] width 67 height 10
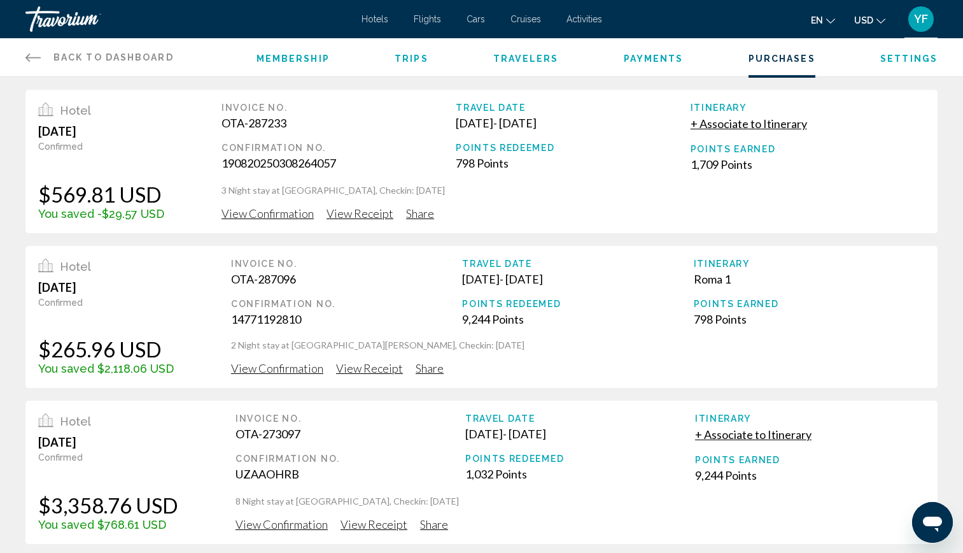
click at [358, 220] on span "View Receipt" at bounding box center [360, 213] width 67 height 14
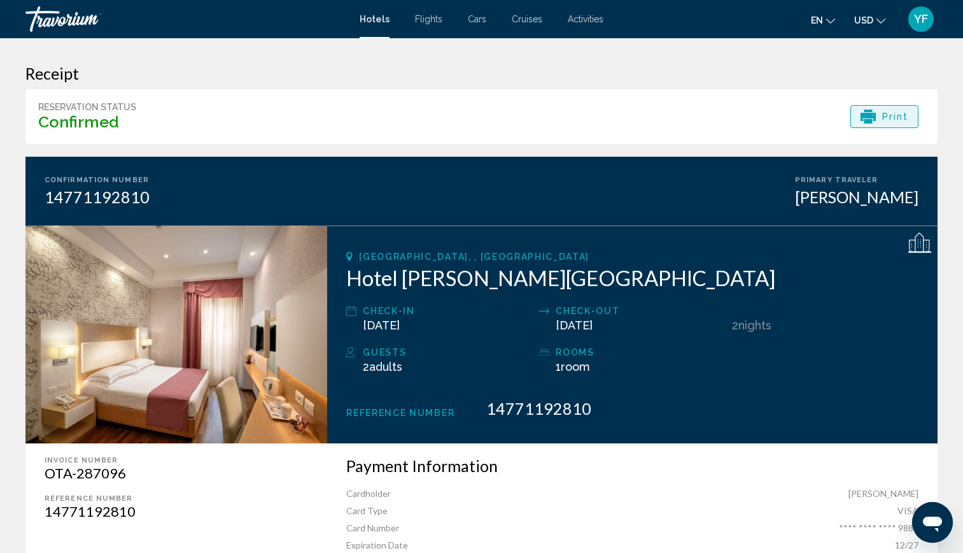
click at [870, 118] on icon "Main content" at bounding box center [868, 117] width 15 height 8
